Goal: Task Accomplishment & Management: Use online tool/utility

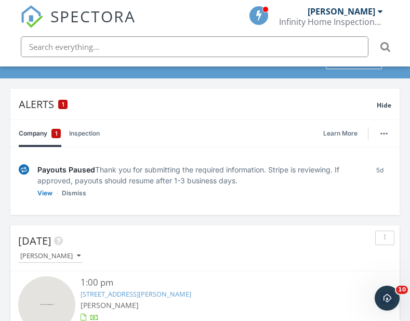
scroll to position [52, 0]
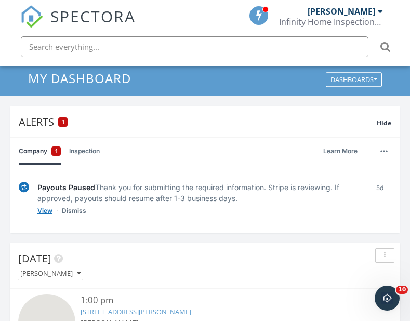
click at [46, 209] on link "View" at bounding box center [44, 211] width 15 height 10
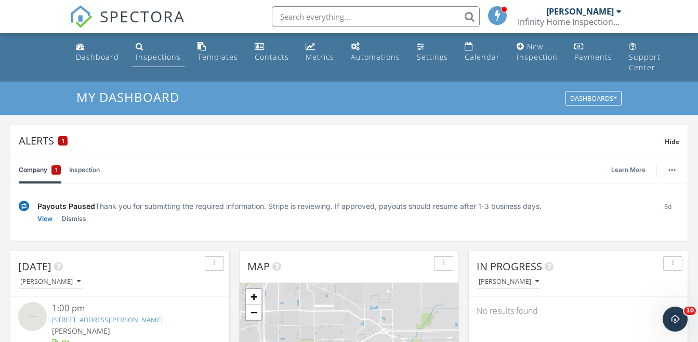
click at [156, 51] on link "Inspections" at bounding box center [158, 52] width 54 height 30
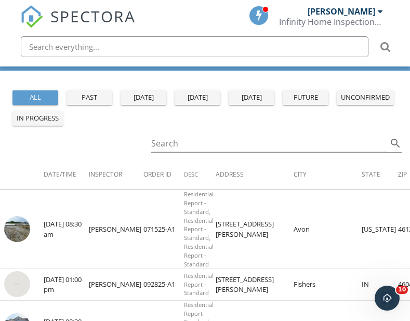
scroll to position [156, 0]
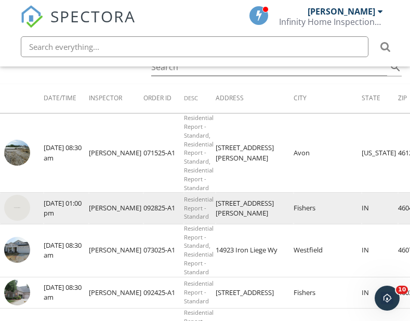
click at [10, 209] on img at bounding box center [17, 208] width 26 height 26
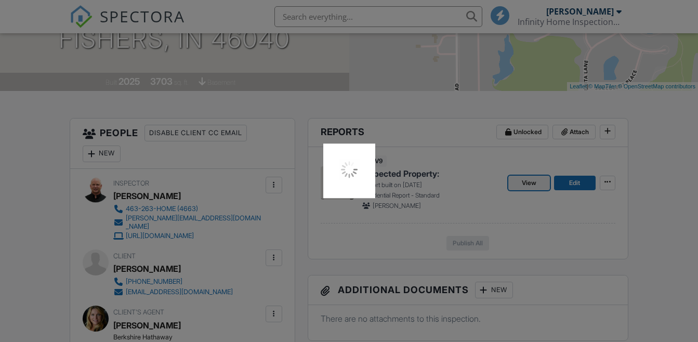
scroll to position [208, 0]
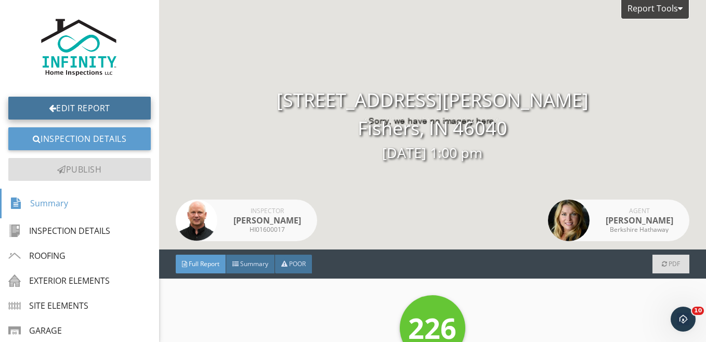
click at [62, 107] on link "Edit Report" at bounding box center [79, 108] width 142 height 23
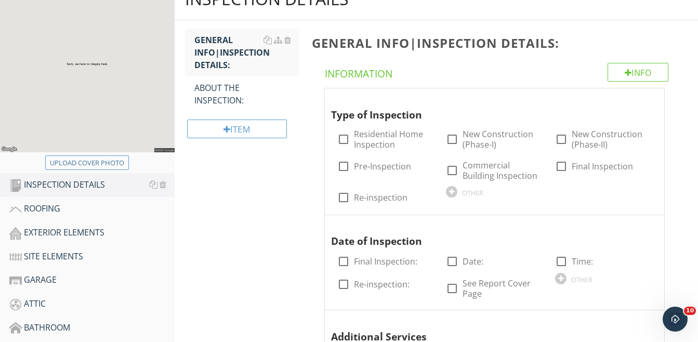
scroll to position [156, 0]
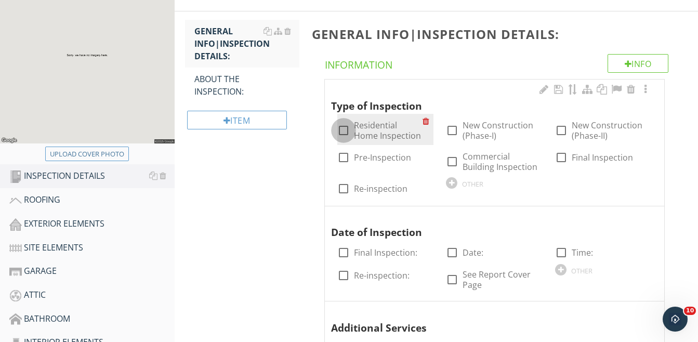
click at [341, 134] on div at bounding box center [344, 131] width 18 height 18
checkbox input "true"
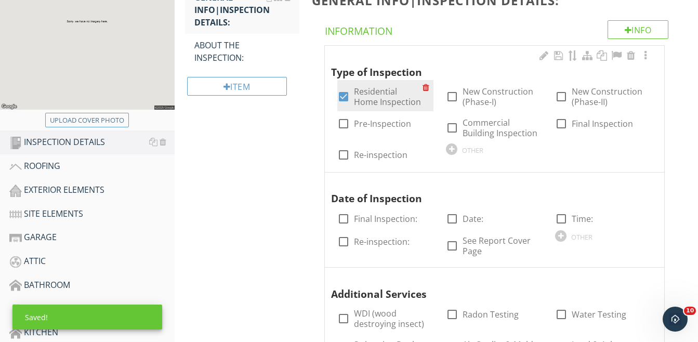
scroll to position [208, 0]
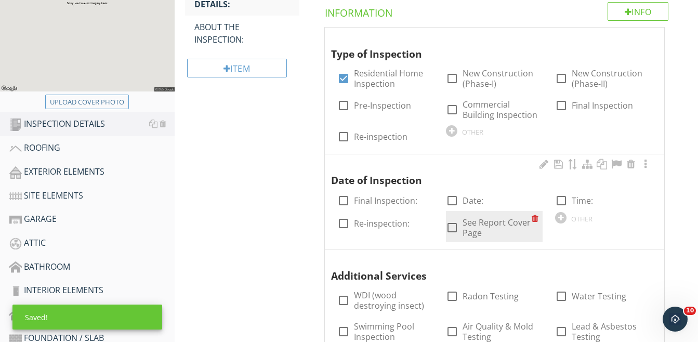
click at [453, 226] on div at bounding box center [452, 228] width 18 height 18
checkbox input "true"
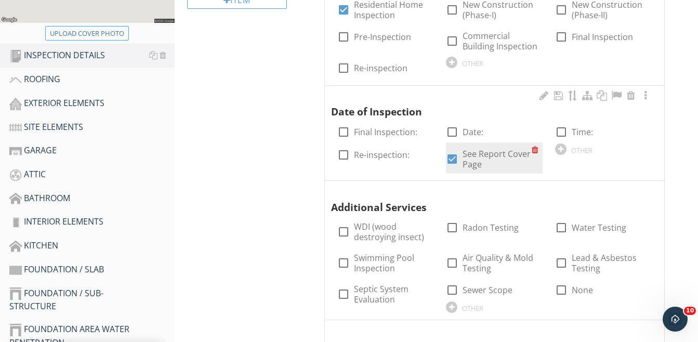
scroll to position [312, 0]
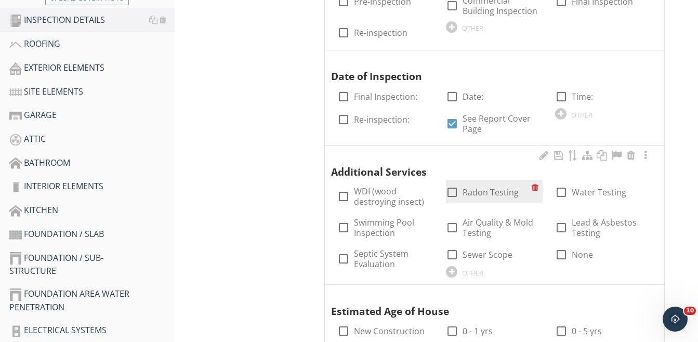
click at [457, 187] on div at bounding box center [452, 192] width 18 height 18
checkbox input "true"
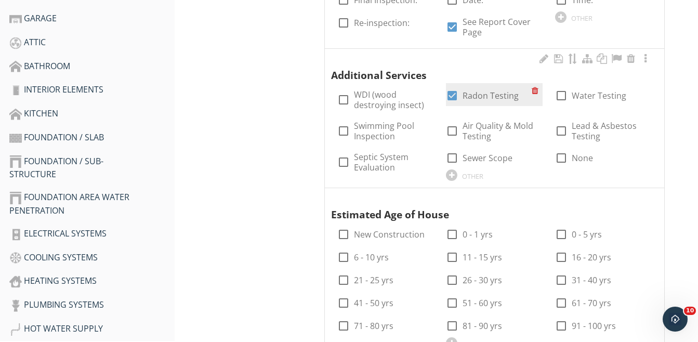
scroll to position [416, 0]
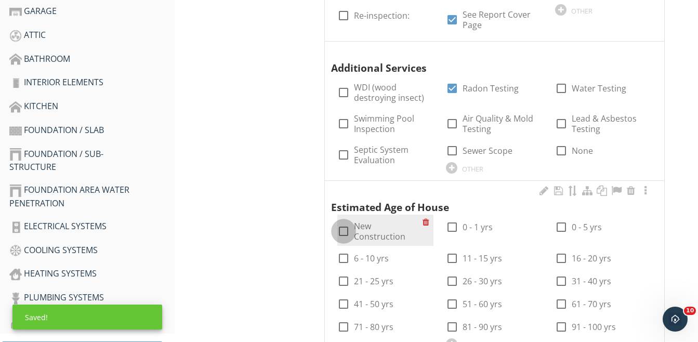
click at [346, 227] on div at bounding box center [344, 231] width 18 height 18
checkbox input "true"
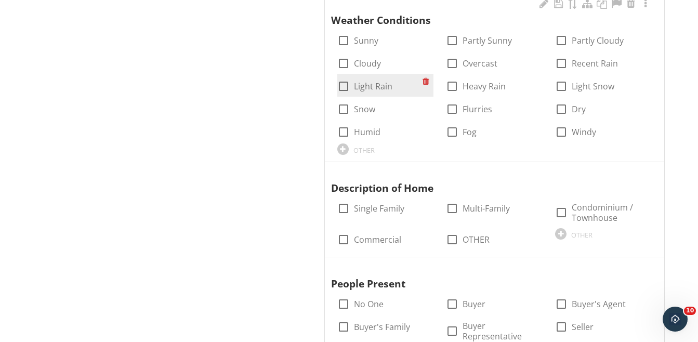
scroll to position [935, 0]
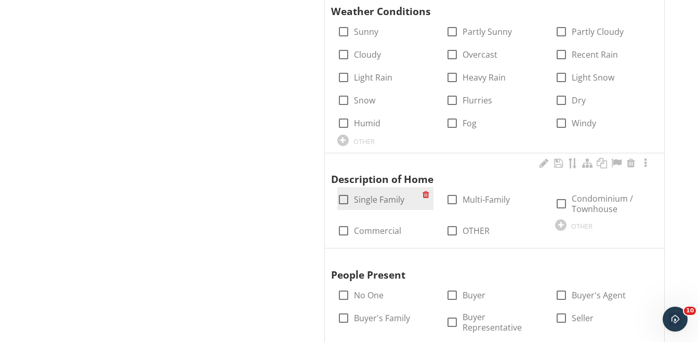
click at [342, 198] on div at bounding box center [344, 200] width 18 height 18
checkbox input "true"
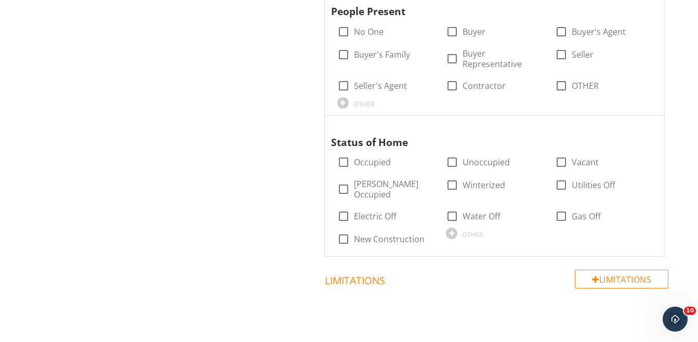
scroll to position [1222, 0]
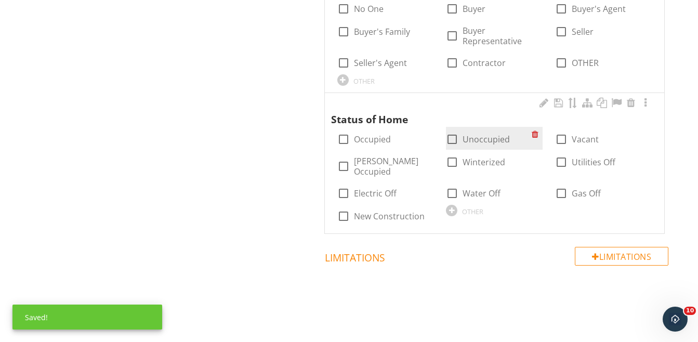
click at [454, 140] on div at bounding box center [452, 139] width 18 height 18
checkbox input "true"
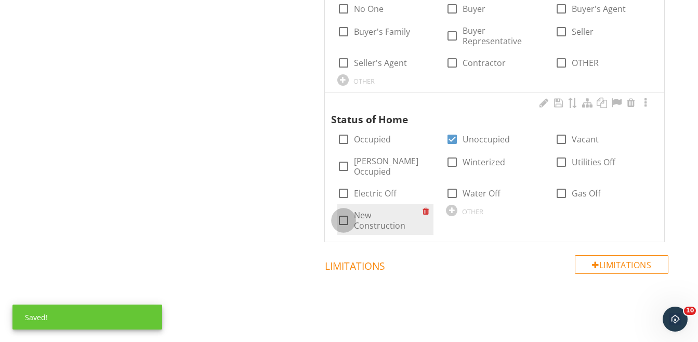
click at [340, 212] on div at bounding box center [344, 221] width 18 height 18
checkbox input "true"
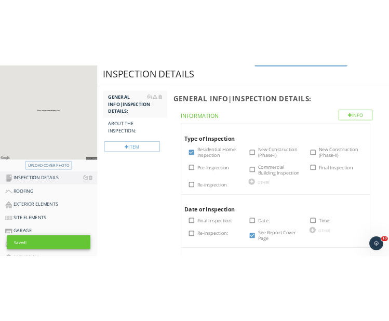
scroll to position [78, 0]
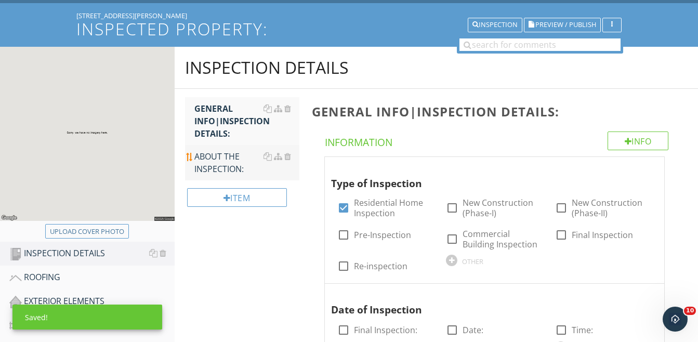
click at [213, 160] on div "ABOUT THE INSPECTION:" at bounding box center [246, 162] width 105 height 25
